Goal: Information Seeking & Learning: Learn about a topic

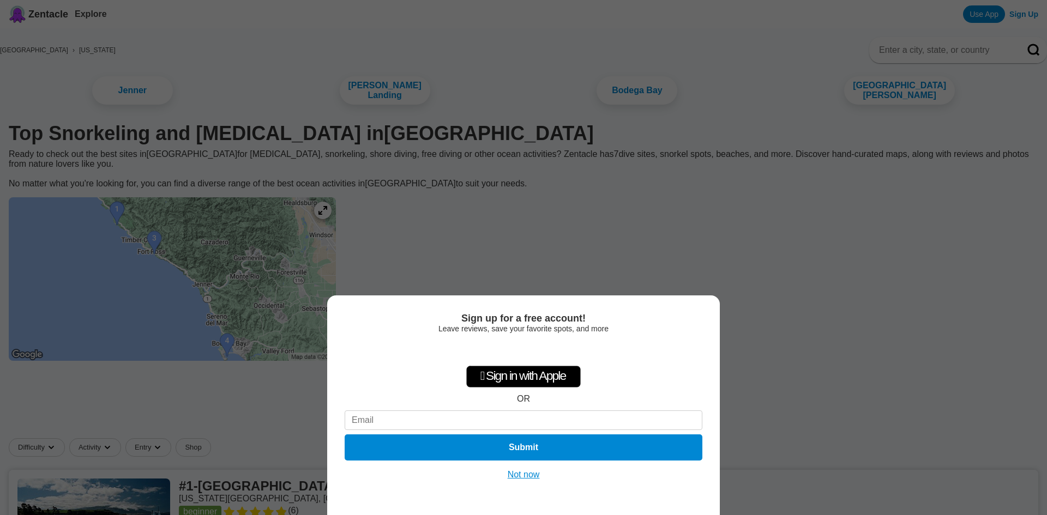
click at [526, 478] on button "Not now" at bounding box center [523, 474] width 39 height 11
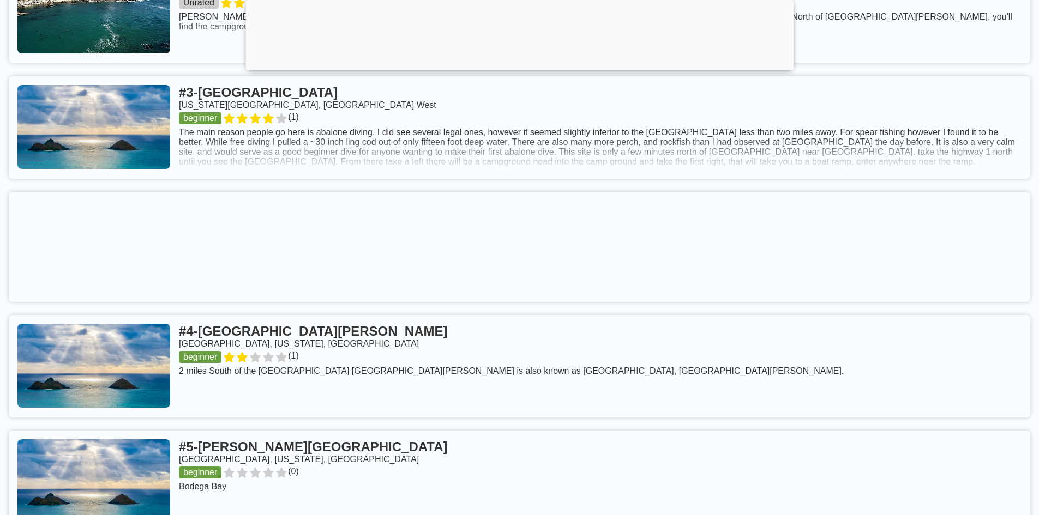
scroll to position [728, 0]
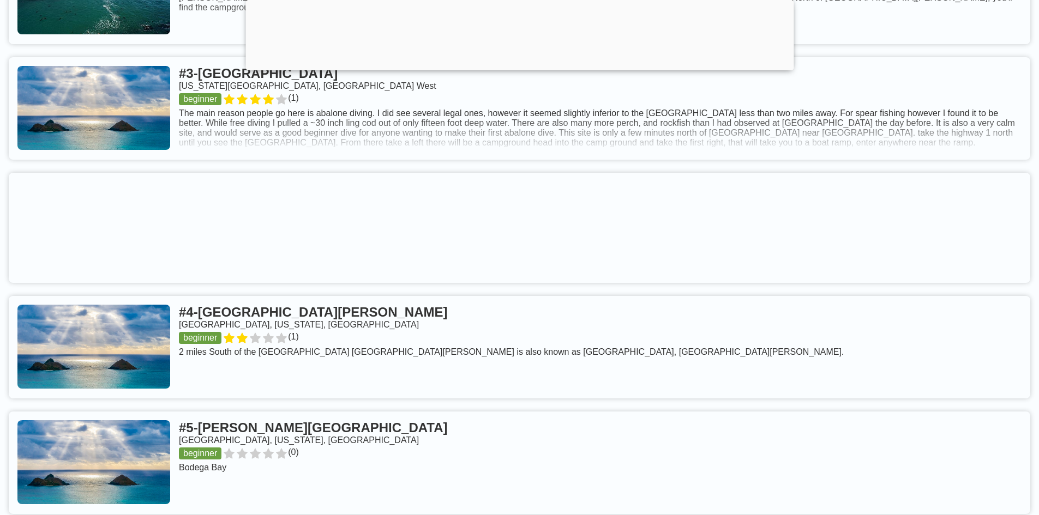
click at [279, 360] on link at bounding box center [519, 347] width 1021 height 103
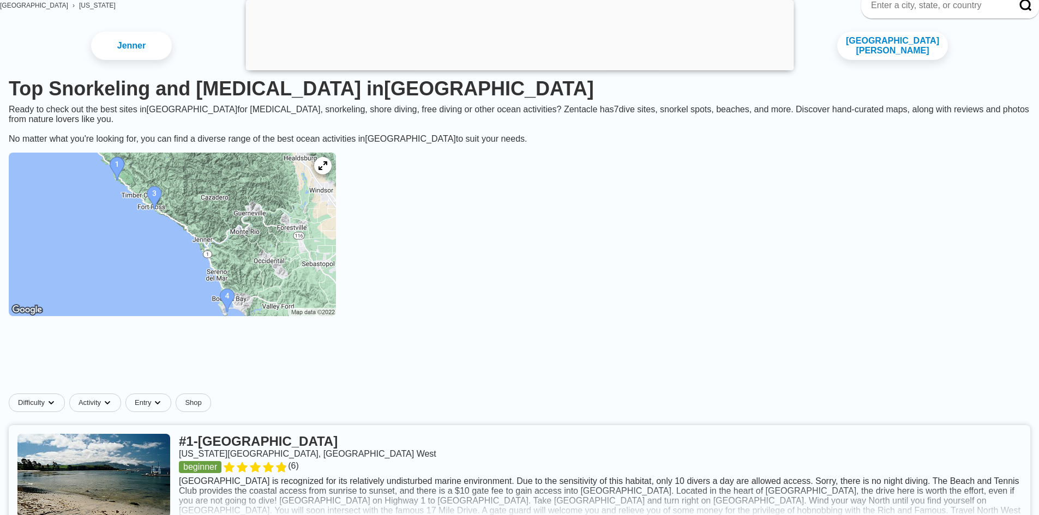
scroll to position [128, 0]
click at [328, 167] on icon at bounding box center [322, 166] width 10 height 10
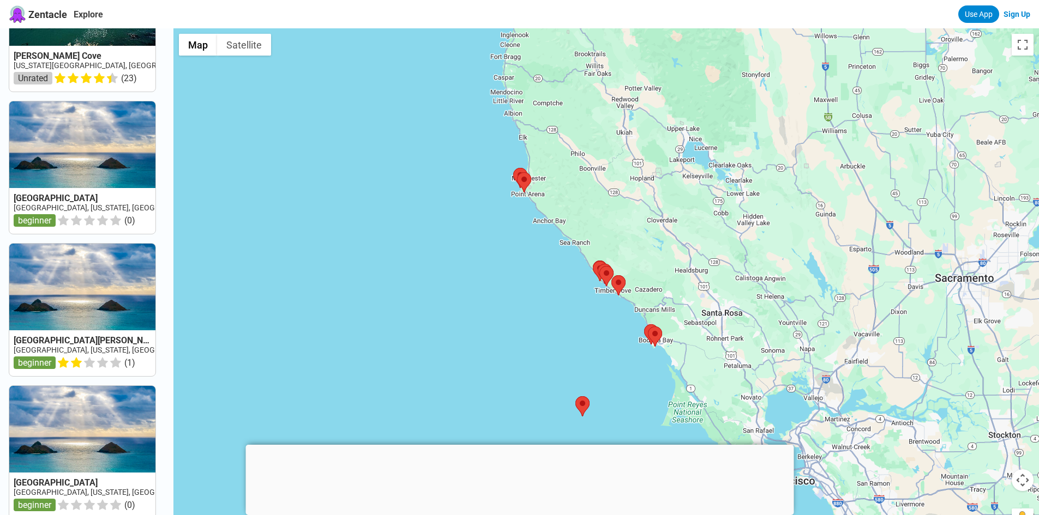
scroll to position [366, 0]
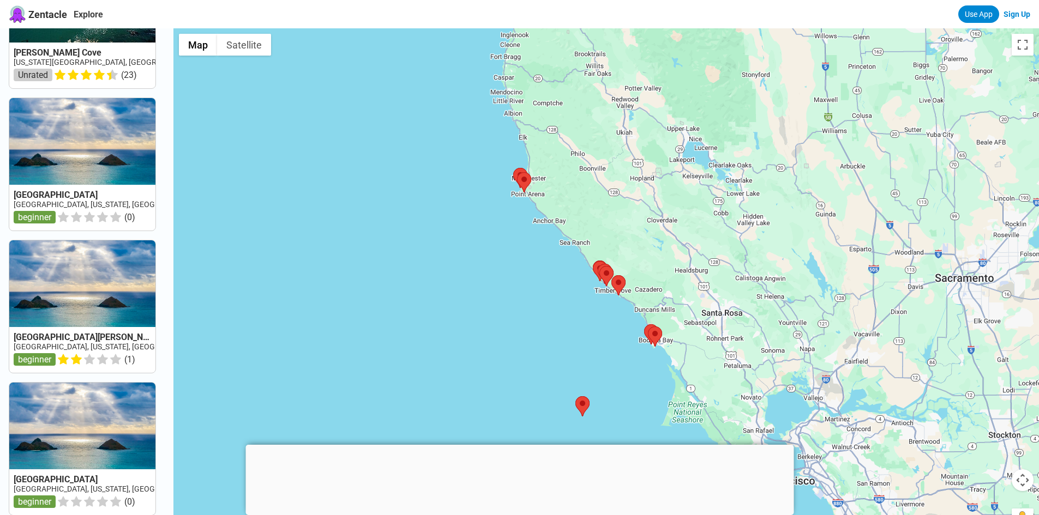
click at [55, 355] on link at bounding box center [82, 306] width 146 height 133
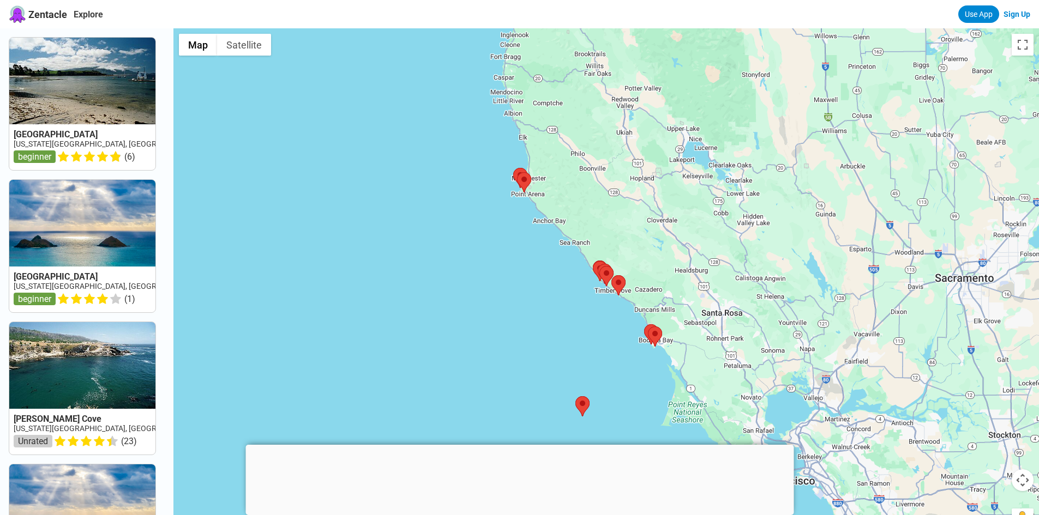
click at [523, 445] on div at bounding box center [519, 445] width 548 height 0
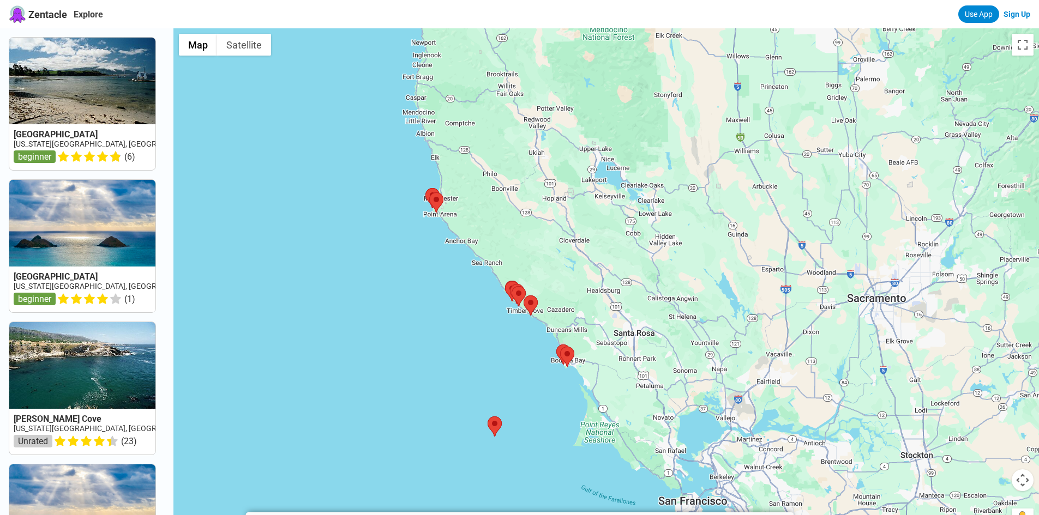
drag, startPoint x: 877, startPoint y: 364, endPoint x: 788, endPoint y: 384, distance: 91.1
click at [788, 384] on div at bounding box center [605, 285] width 865 height 515
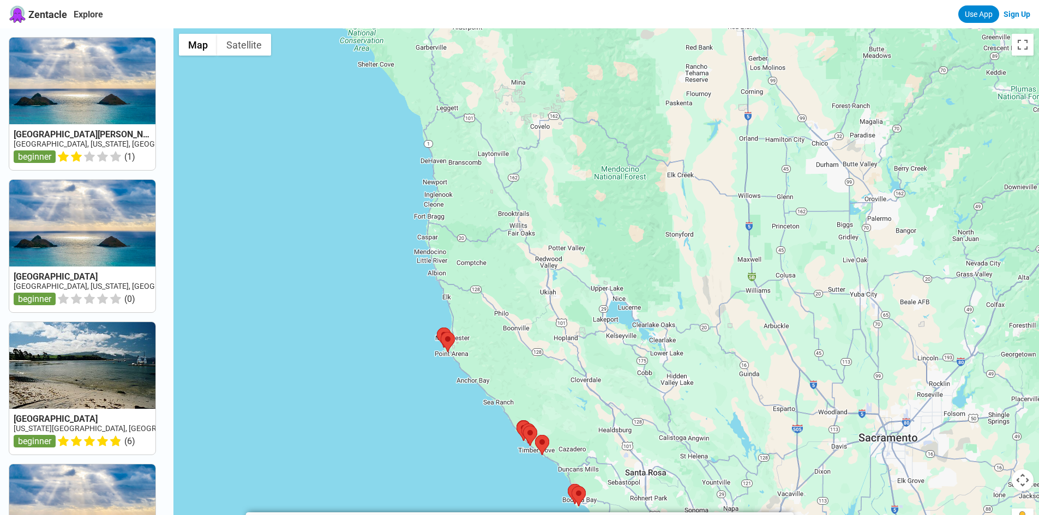
drag, startPoint x: 480, startPoint y: 208, endPoint x: 492, endPoint y: 349, distance: 141.1
click at [492, 349] on div at bounding box center [605, 285] width 865 height 515
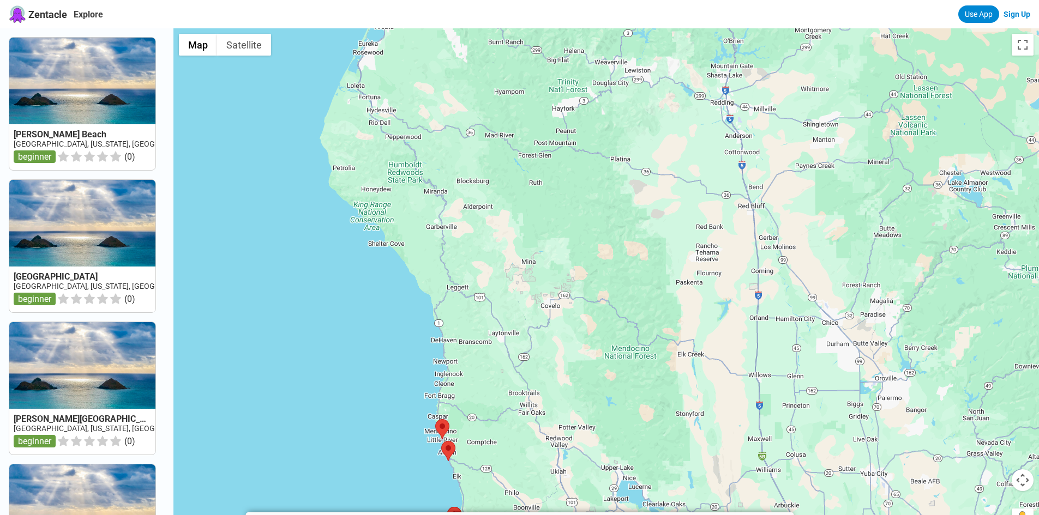
drag, startPoint x: 529, startPoint y: 287, endPoint x: 540, endPoint y: 468, distance: 181.4
click at [540, 468] on div at bounding box center [605, 285] width 865 height 515
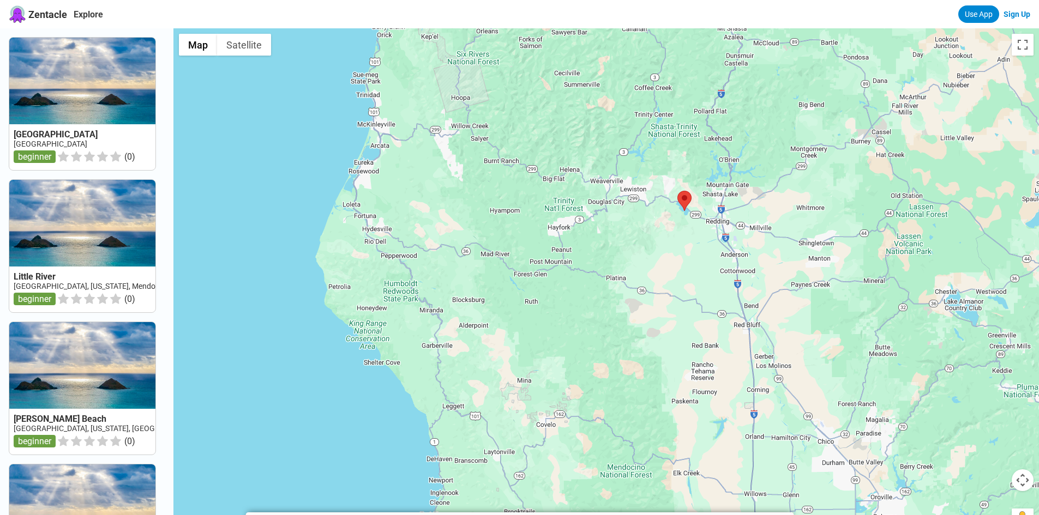
drag, startPoint x: 534, startPoint y: 322, endPoint x: 529, endPoint y: 444, distance: 122.2
click at [529, 444] on div at bounding box center [605, 285] width 865 height 515
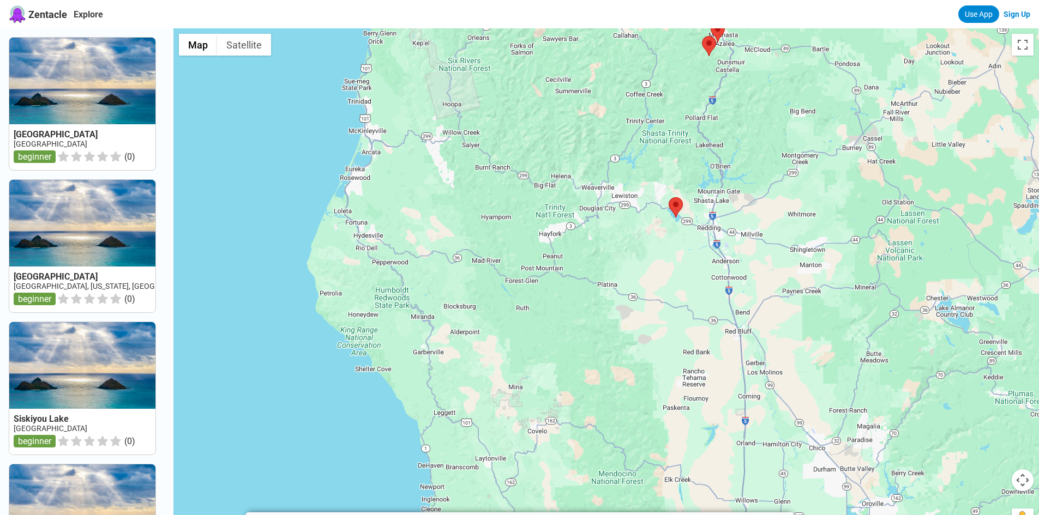
drag, startPoint x: 526, startPoint y: 279, endPoint x: 518, endPoint y: 295, distance: 17.6
click at [517, 282] on div at bounding box center [605, 285] width 865 height 515
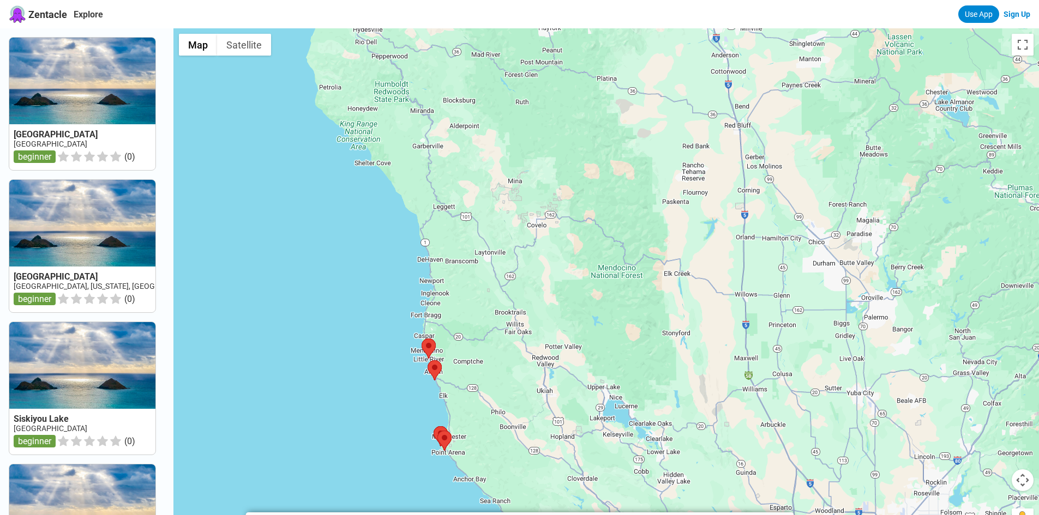
drag, startPoint x: 510, startPoint y: 430, endPoint x: 509, endPoint y: 236, distance: 194.7
click at [509, 236] on div at bounding box center [605, 285] width 865 height 515
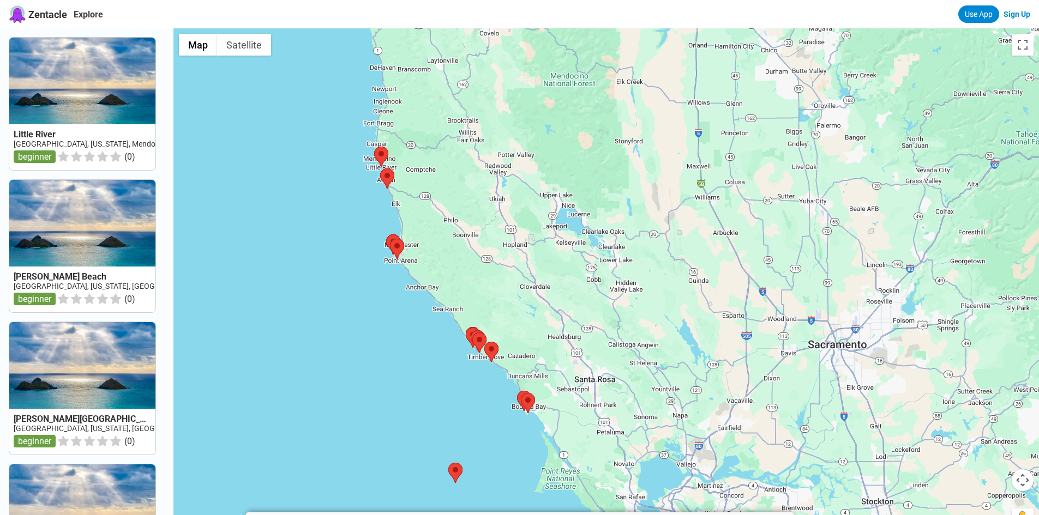
drag, startPoint x: 510, startPoint y: 443, endPoint x: 461, endPoint y: 257, distance: 192.8
click at [461, 257] on div at bounding box center [605, 285] width 865 height 515
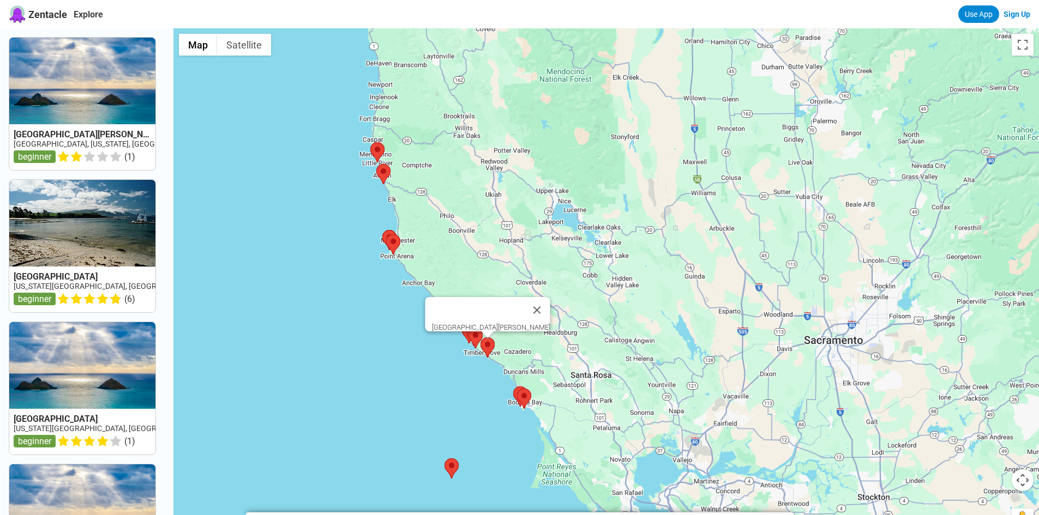
click at [480, 338] on area at bounding box center [480, 338] width 0 height 0
